Goal: Transaction & Acquisition: Purchase product/service

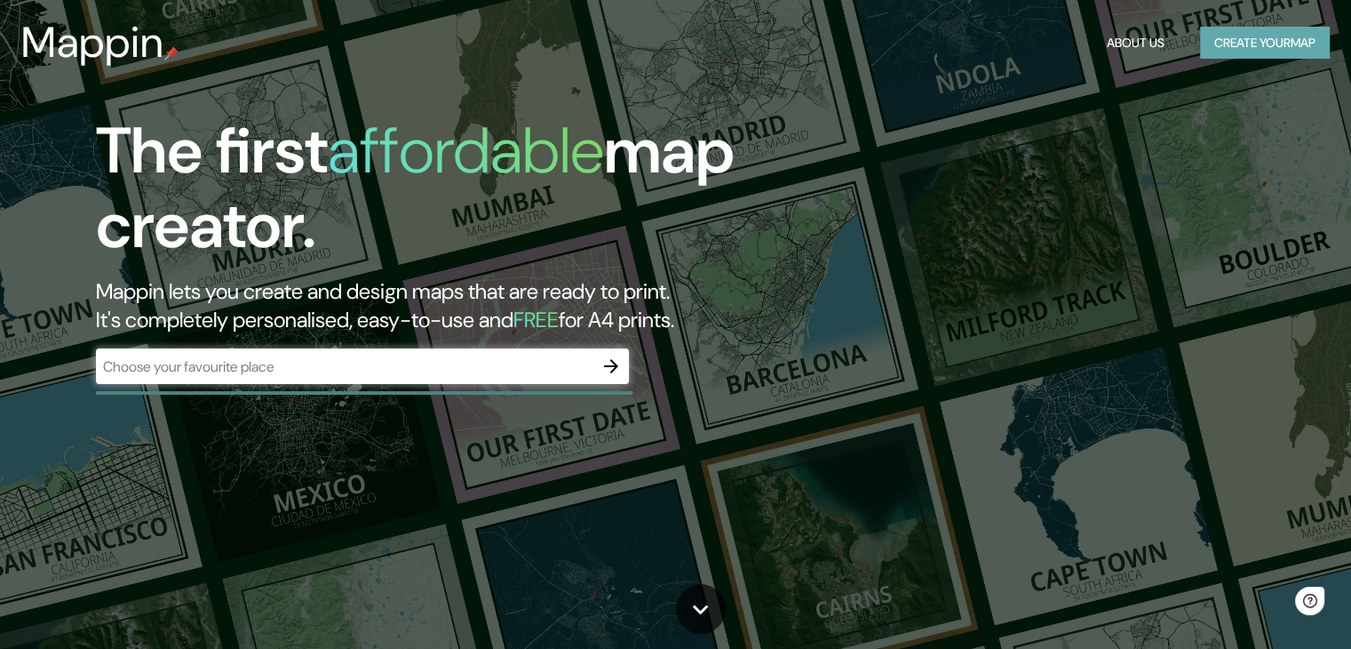
click at [1205, 37] on button "Create your map" at bounding box center [1265, 43] width 130 height 33
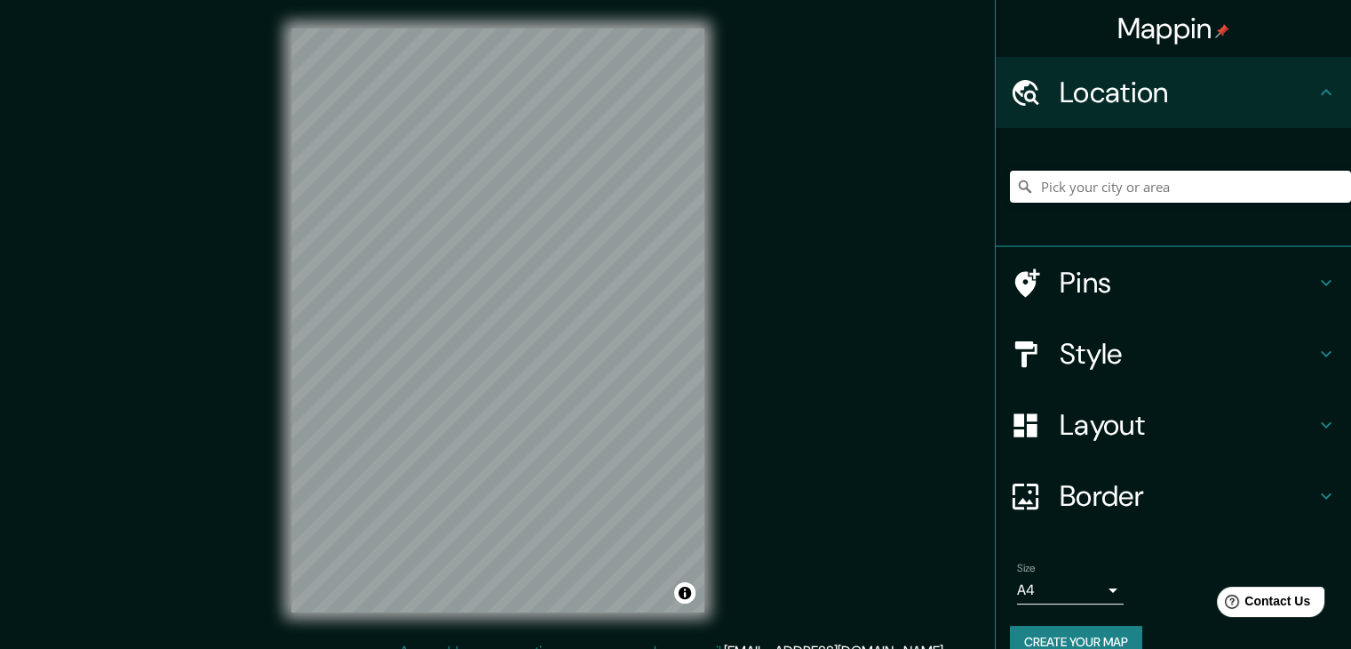
click at [954, 522] on div "Mappin Location Pins Style Layout Border Choose a border. Hint : you can make l…" at bounding box center [675, 334] width 1351 height 669
click at [984, 344] on div "Mappin Location Pins Style Layout Border Choose a border. Hint : you can make l…" at bounding box center [675, 334] width 1351 height 669
click at [1109, 384] on div "Mappin Location Pins Style Layout Border Choose a border. Hint : you can make l…" at bounding box center [675, 334] width 1351 height 669
click at [752, 395] on div "Mappin Location Pins Style Layout Border Choose a border. Hint : you can make l…" at bounding box center [675, 334] width 1351 height 669
click at [732, 389] on div "© Mapbox © OpenStreetMap Improve this map" at bounding box center [498, 320] width 470 height 641
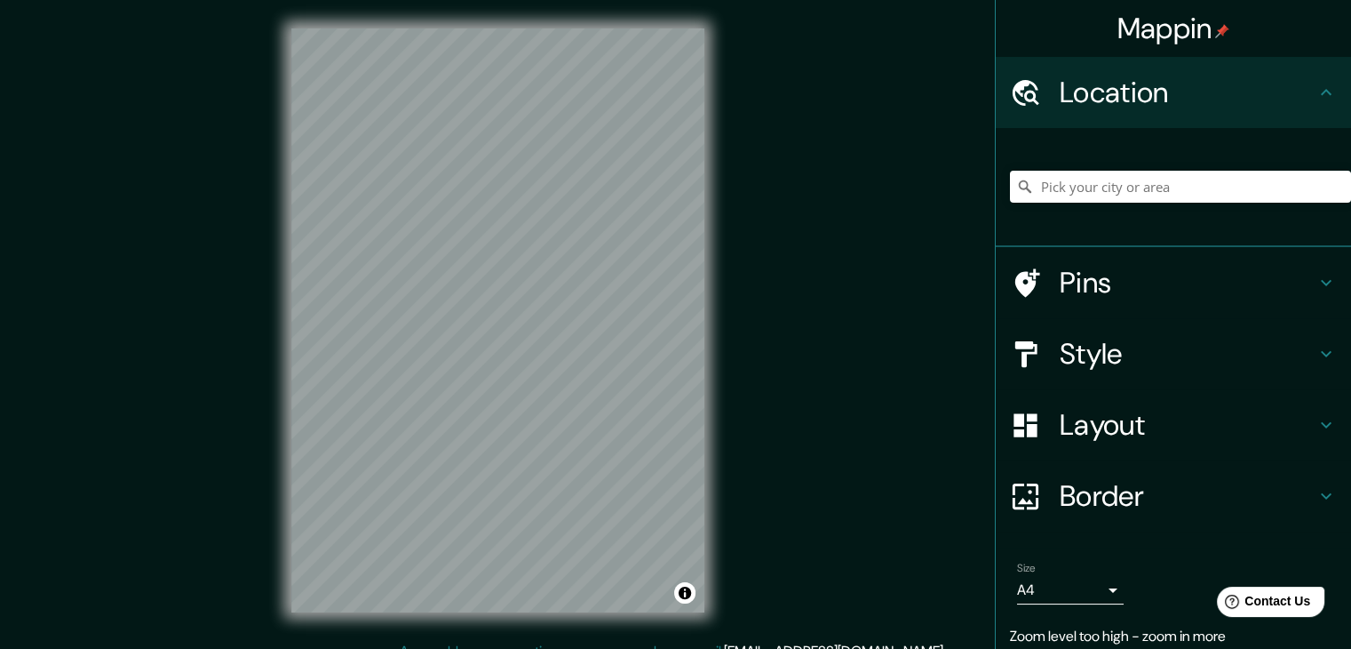
click at [803, 388] on div "Mappin Location Pins Style Layout Border Choose a border. Hint : you can make l…" at bounding box center [675, 334] width 1351 height 669
click at [1141, 360] on h4 "Style" at bounding box center [1188, 354] width 256 height 36
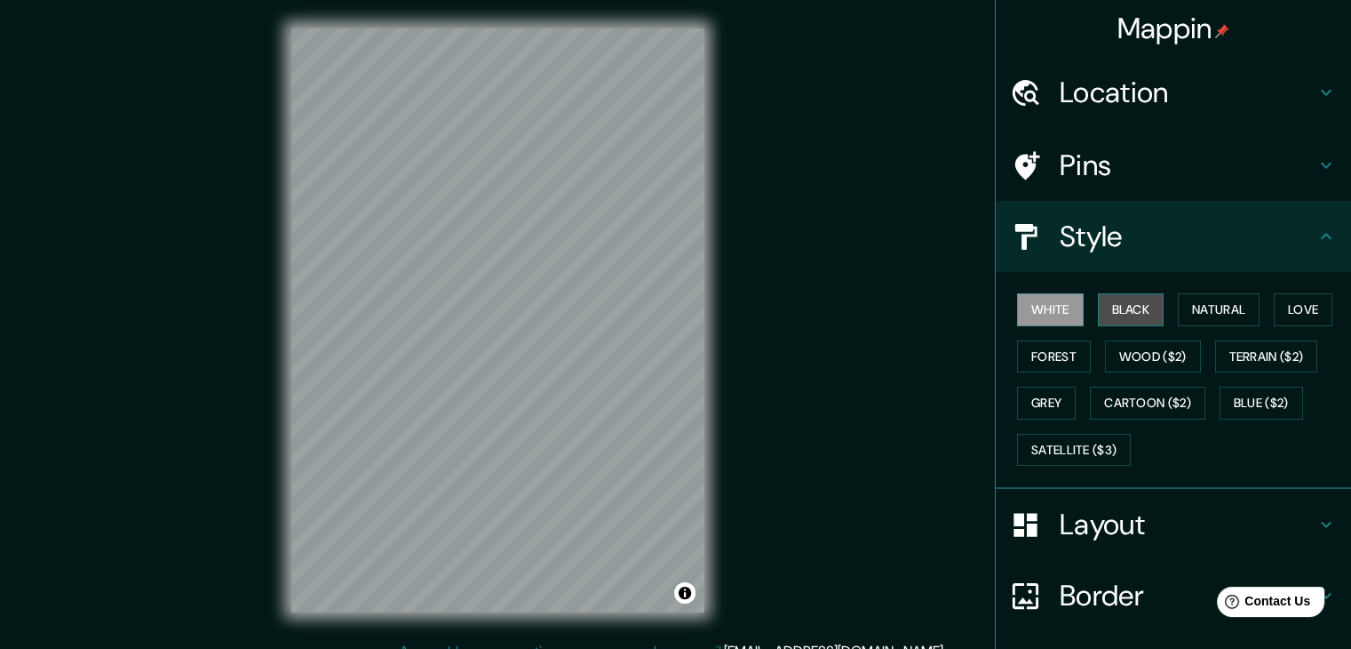
click at [1123, 322] on button "Black" at bounding box center [1131, 309] width 67 height 33
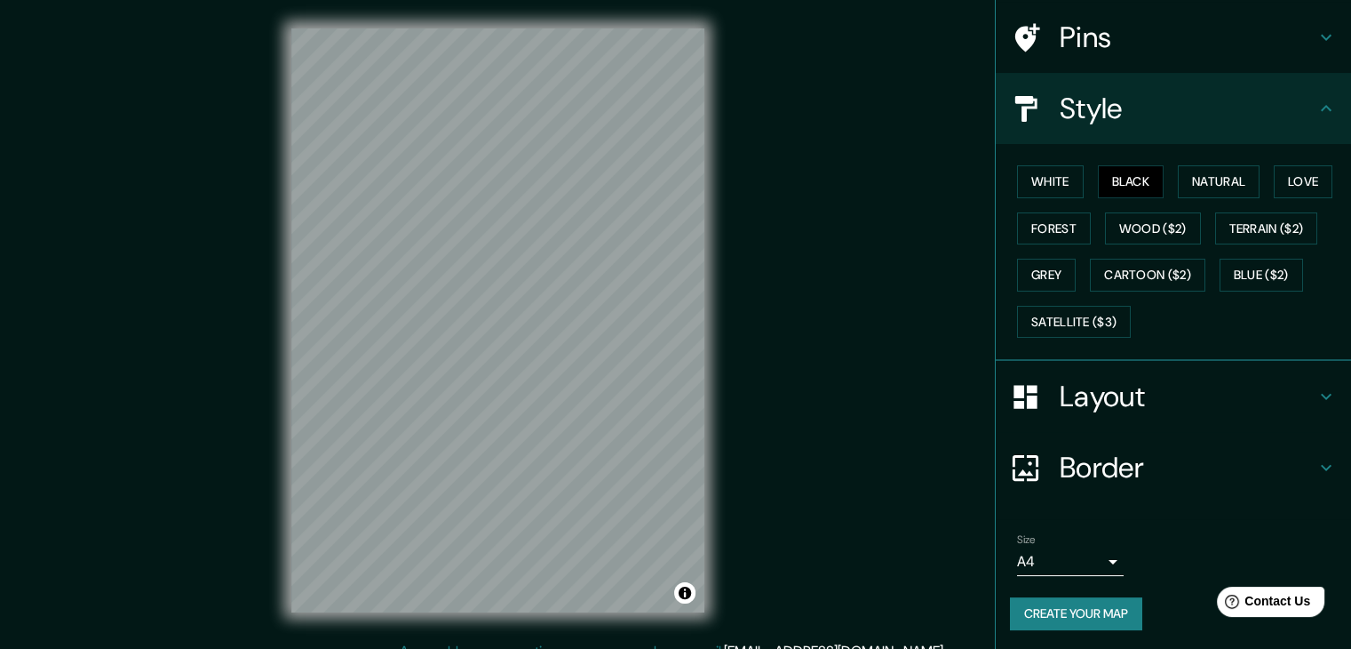
click at [1068, 605] on button "Create your map" at bounding box center [1076, 613] width 132 height 33
